Goal: Check status: Check status

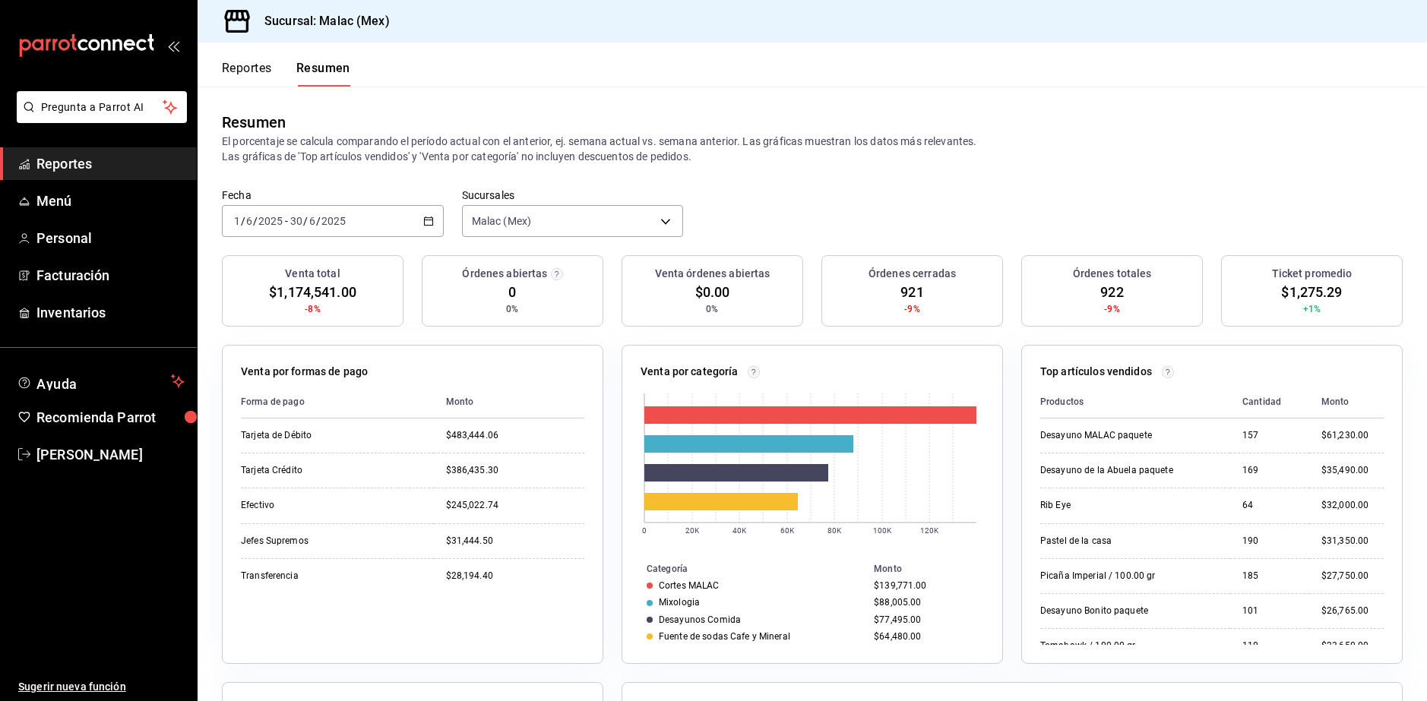
click at [424, 215] on div "2025-06-01 1 / 6 / 2025 - 2025-06-30 30 / 6 / 2025" at bounding box center [333, 221] width 222 height 32
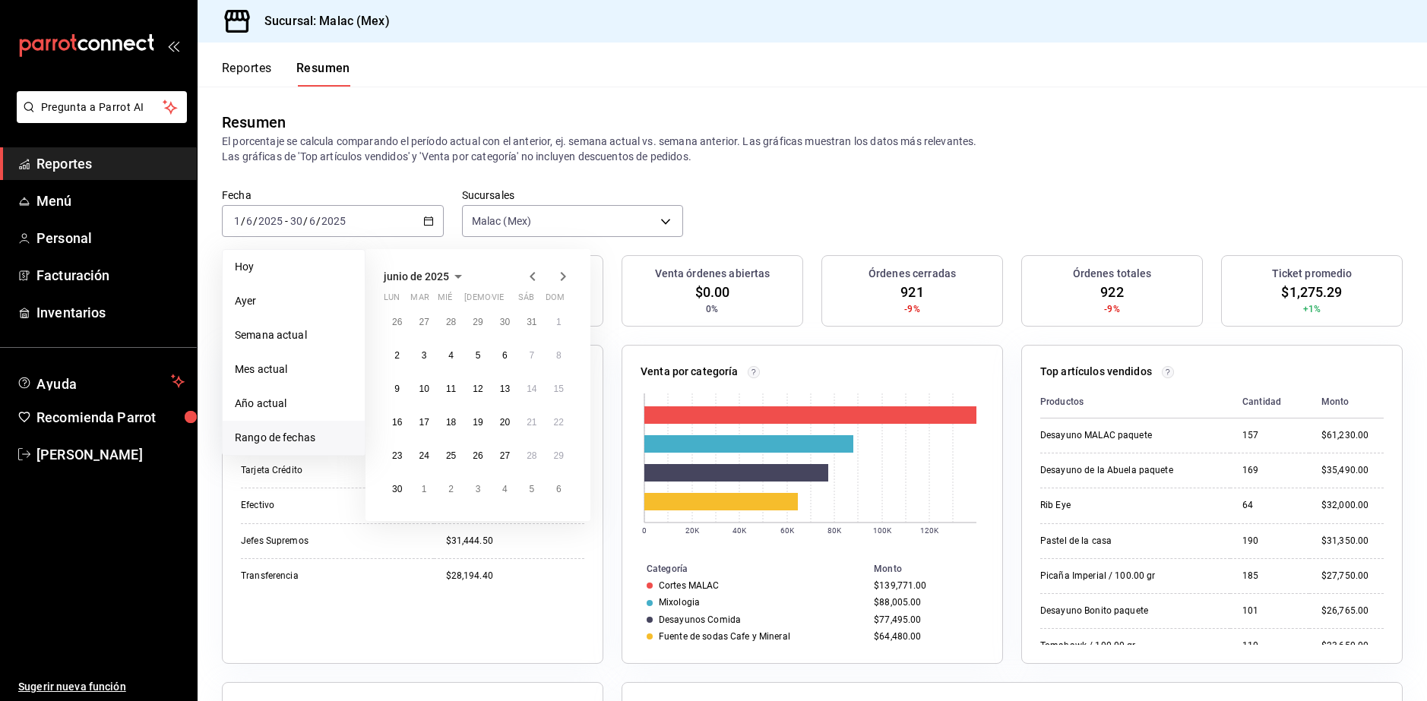
click at [564, 277] on icon "button" at bounding box center [563, 276] width 5 height 9
click at [427, 328] on button "1" at bounding box center [423, 321] width 27 height 27
click at [477, 451] on abbr "31" at bounding box center [478, 455] width 10 height 11
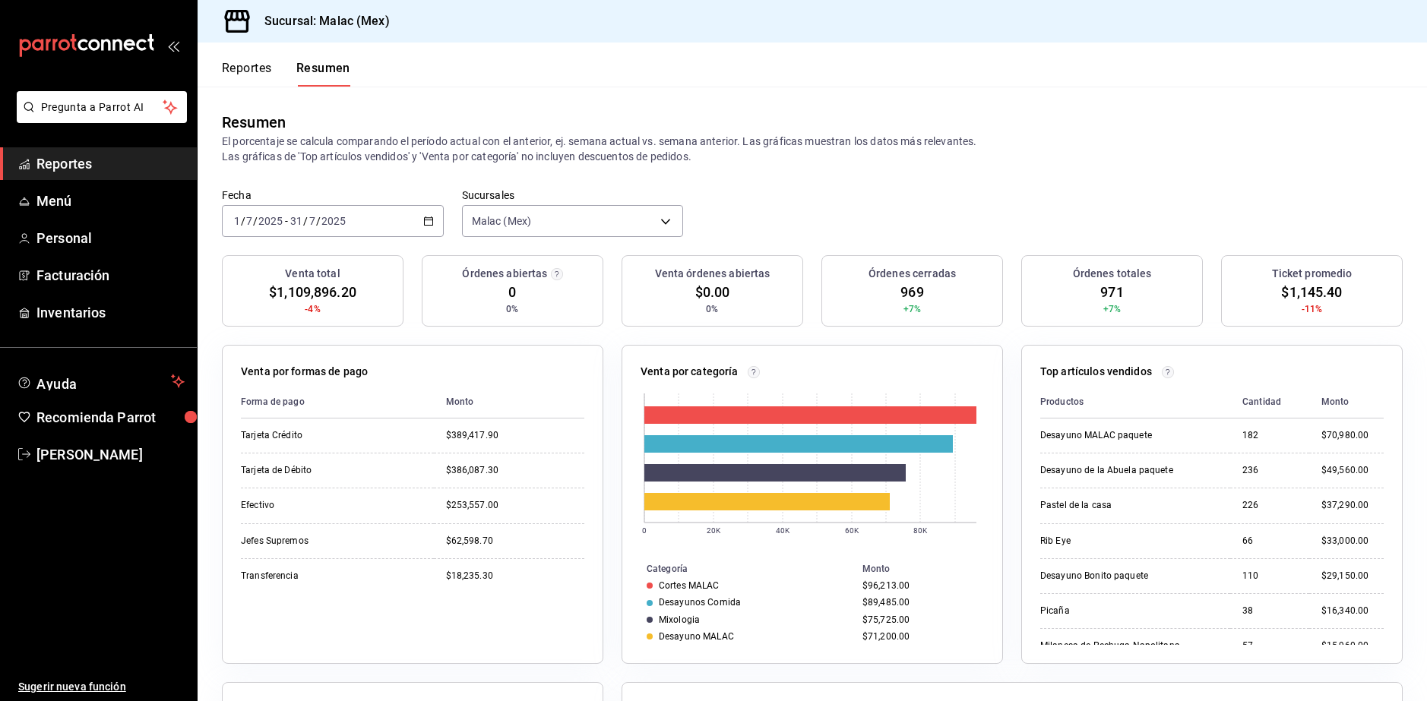
click at [426, 220] on \(Stroke\) "button" at bounding box center [428, 220] width 8 height 1
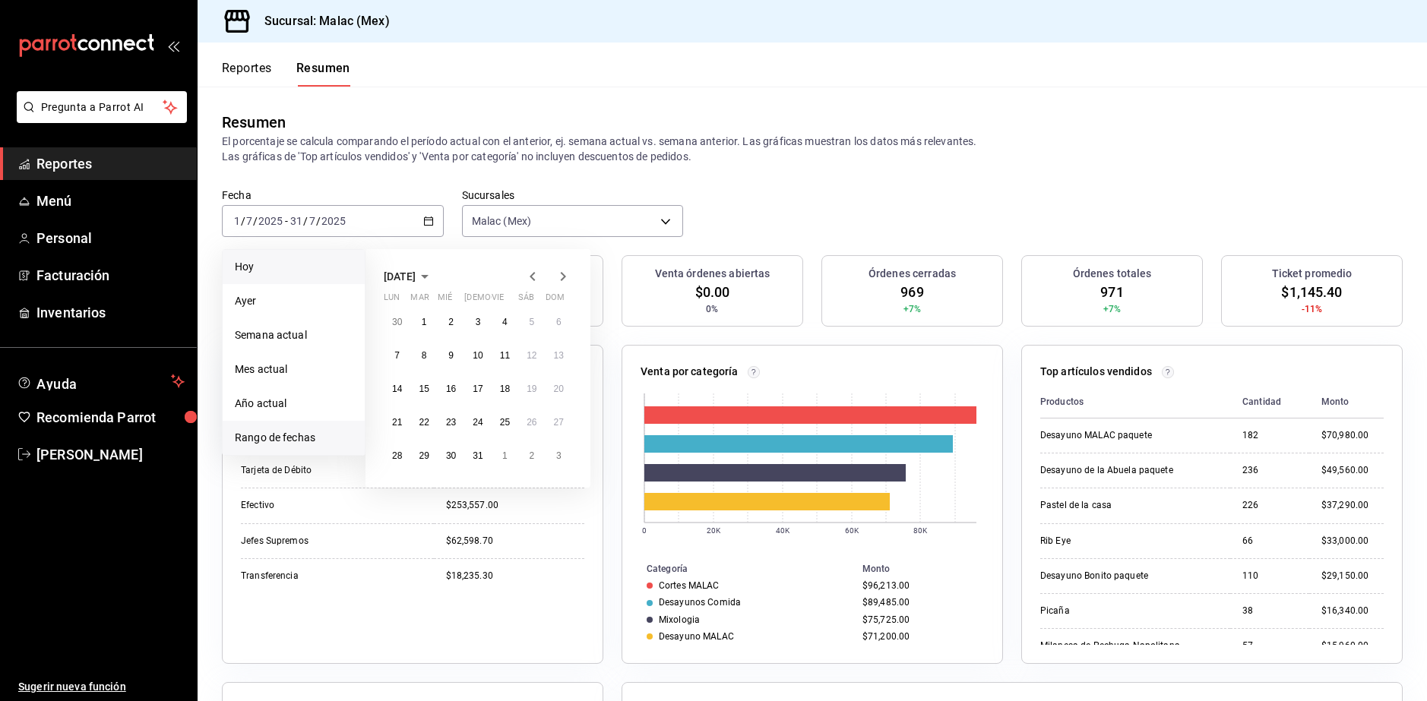
click at [298, 258] on li "Hoy" at bounding box center [294, 267] width 142 height 34
